Goal: Check status: Check status

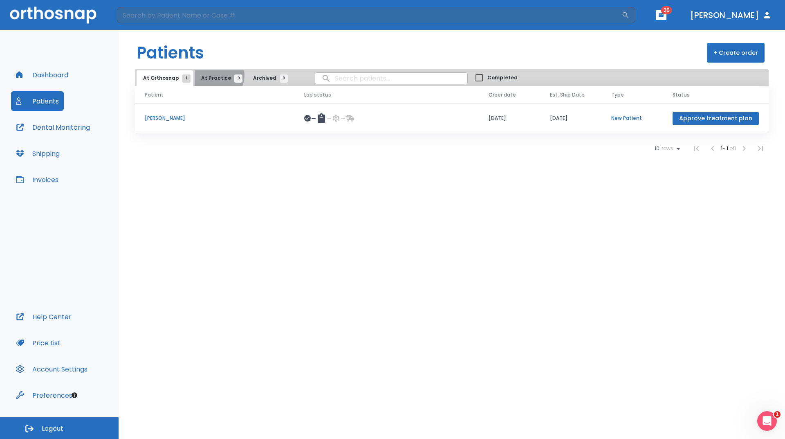
click at [213, 75] on span "At Practice 9" at bounding box center [219, 77] width 37 height 7
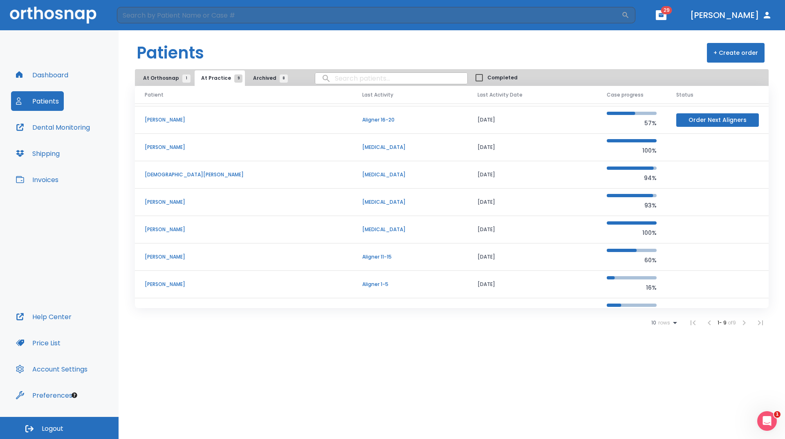
scroll to position [43, 0]
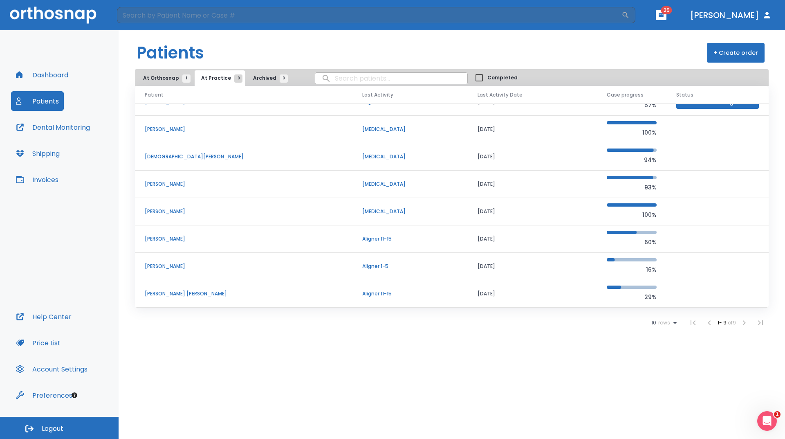
click at [168, 294] on p "[PERSON_NAME] [PERSON_NAME]" at bounding box center [244, 293] width 198 height 7
